Goal: Answer question/provide support: Share knowledge or assist other users

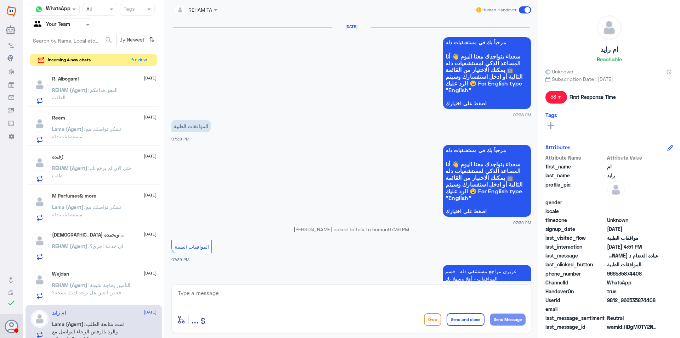
scroll to position [605, 0]
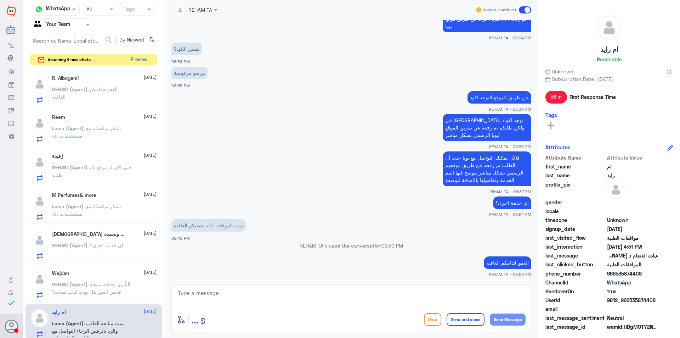
click at [145, 58] on button "Preview" at bounding box center [139, 59] width 22 height 11
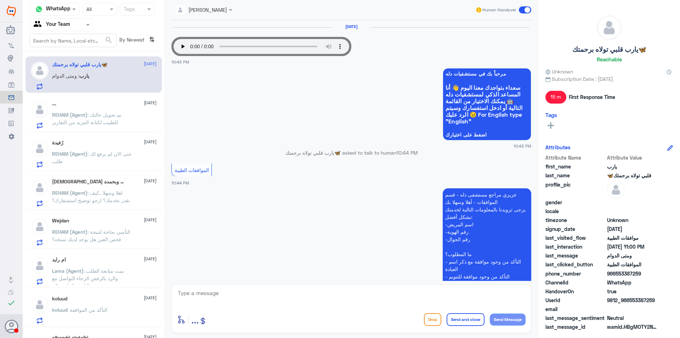
scroll to position [271, 0]
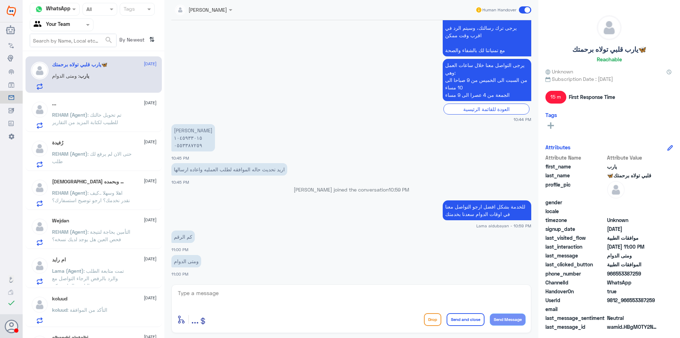
click at [185, 138] on p "[PERSON_NAME] ١٠٤٥٩٣٣٠١٥ ٠٥٥٣٣٨٧٢٥٩" at bounding box center [193, 137] width 44 height 27
copy p "١٠٤٥٩٣٣٠١٥"
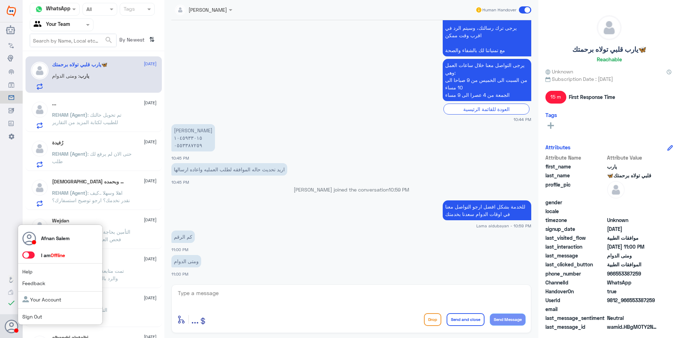
click at [36, 315] on link "Sign Out" at bounding box center [32, 316] width 20 height 6
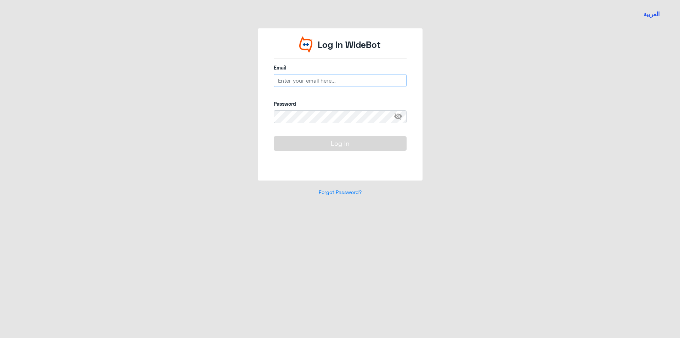
type input "[EMAIL_ADDRESS][DOMAIN_NAME]"
